Goal: Information Seeking & Learning: Check status

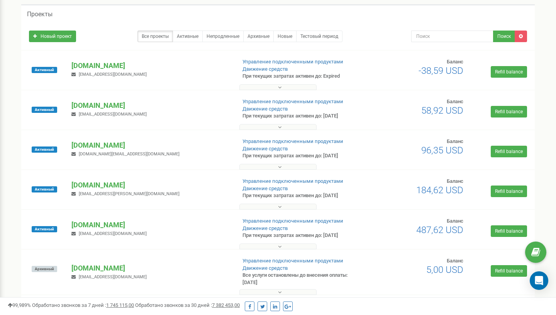
scroll to position [90, 0]
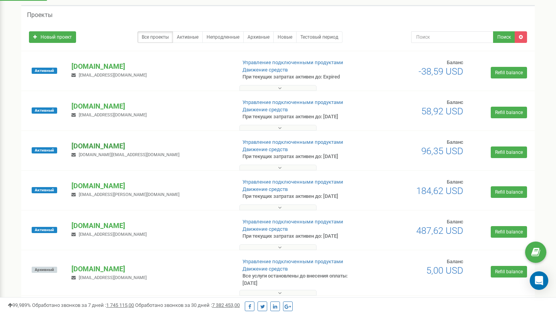
click at [98, 144] on p "[DOMAIN_NAME]" at bounding box center [150, 146] width 158 height 10
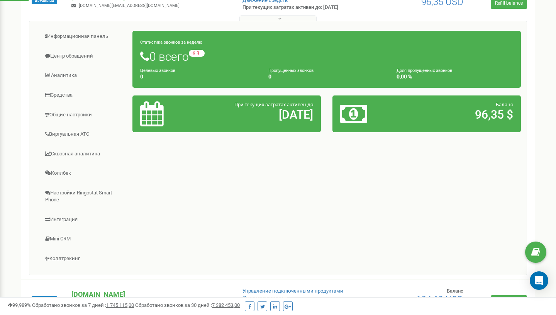
scroll to position [240, 0]
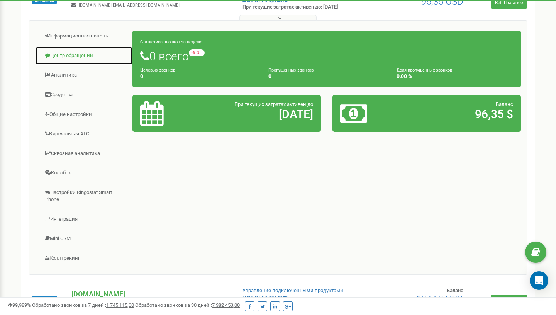
click at [54, 54] on link "Центр обращений" at bounding box center [84, 55] width 98 height 19
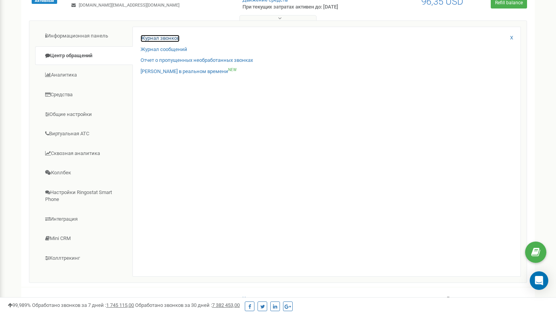
click at [143, 39] on link "Журнал звонков" at bounding box center [160, 38] width 39 height 7
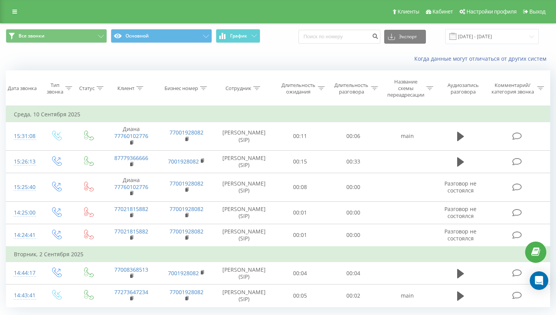
click at [4, 11] on div "Клиенты Кабинет Настройки профиля Выход" at bounding box center [278, 11] width 556 height 23
click at [13, 9] on icon at bounding box center [14, 11] width 5 height 5
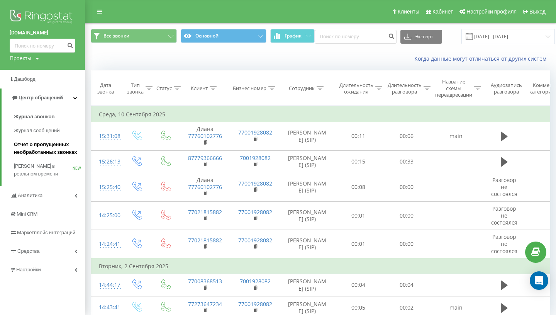
click at [41, 155] on span "Отчет о пропущенных необработанных звонках" at bounding box center [47, 148] width 67 height 15
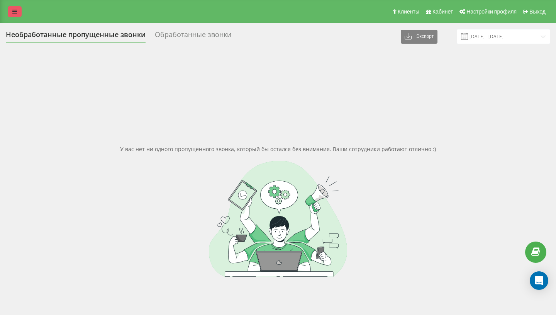
click at [17, 14] on link at bounding box center [15, 11] width 14 height 11
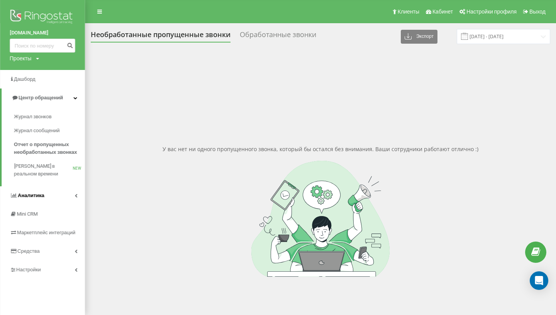
click at [42, 192] on span "Аналитика" at bounding box center [27, 196] width 35 height 8
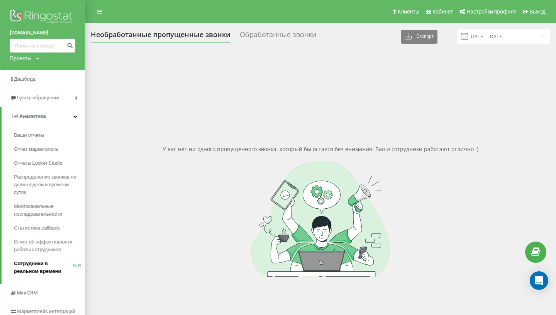
click at [25, 265] on span "Сотрудники в реальном времени" at bounding box center [43, 267] width 59 height 15
